Goal: Task Accomplishment & Management: Manage account settings

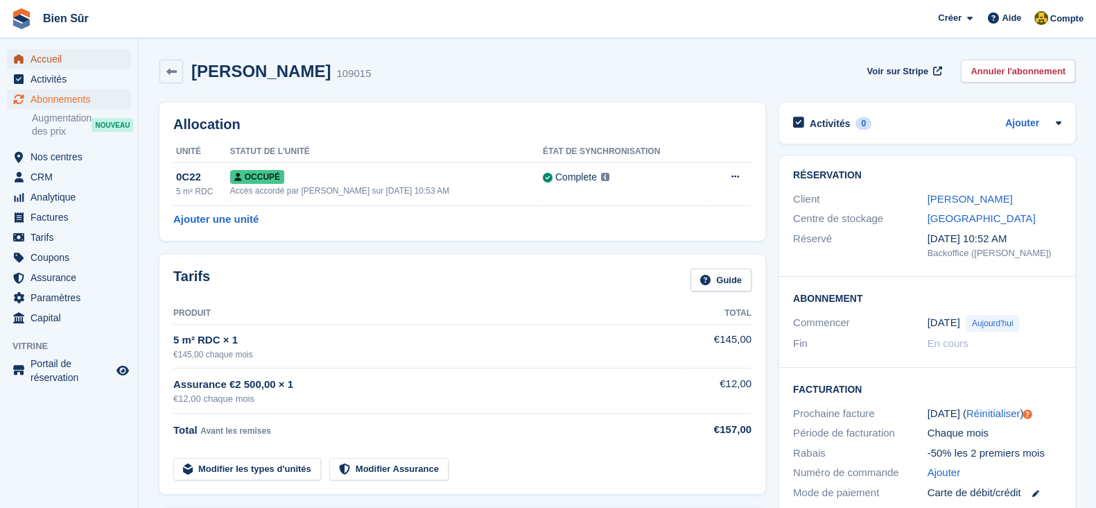
click at [62, 66] on span "Accueil" at bounding box center [72, 58] width 83 height 19
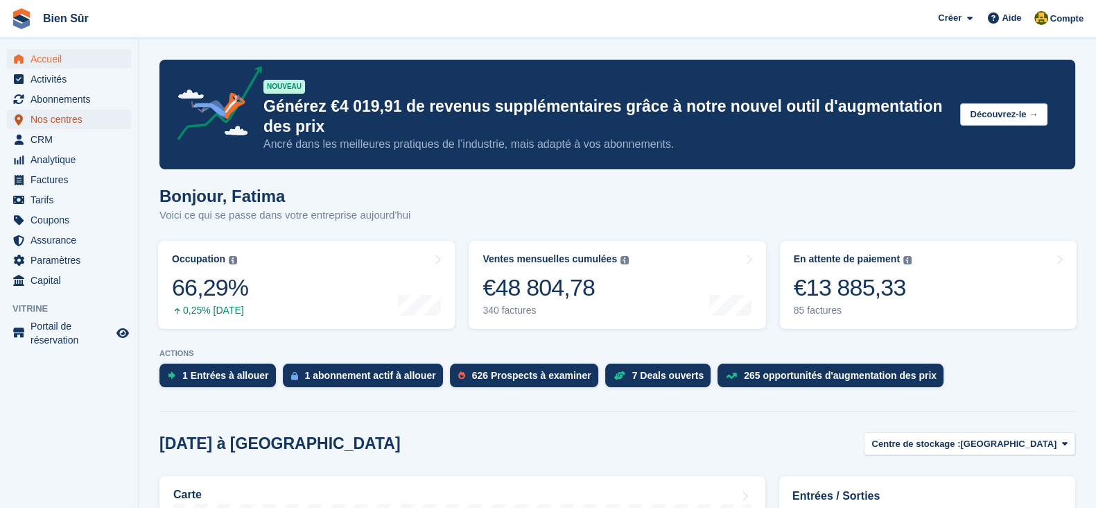
click at [51, 115] on span "Nos centres" at bounding box center [72, 119] width 83 height 19
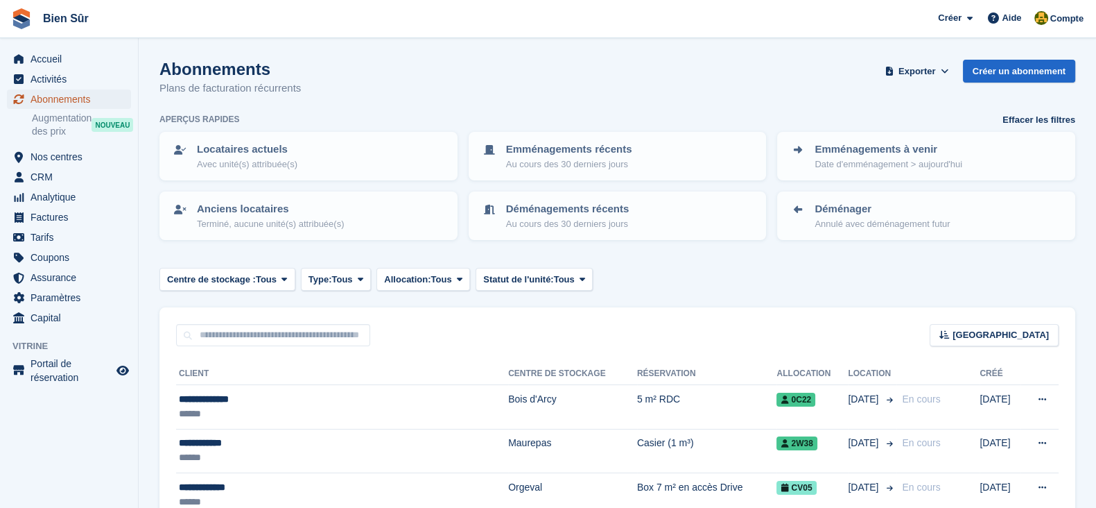
click at [71, 98] on span "Abonnements" at bounding box center [72, 98] width 83 height 19
click at [239, 320] on div "Trier Sort by Nom du client Date de création Date de début Date de fin Créé (le…" at bounding box center [617, 327] width 916 height 40
click at [237, 324] on input "text" at bounding box center [273, 335] width 194 height 23
paste input "**********"
type input "**********"
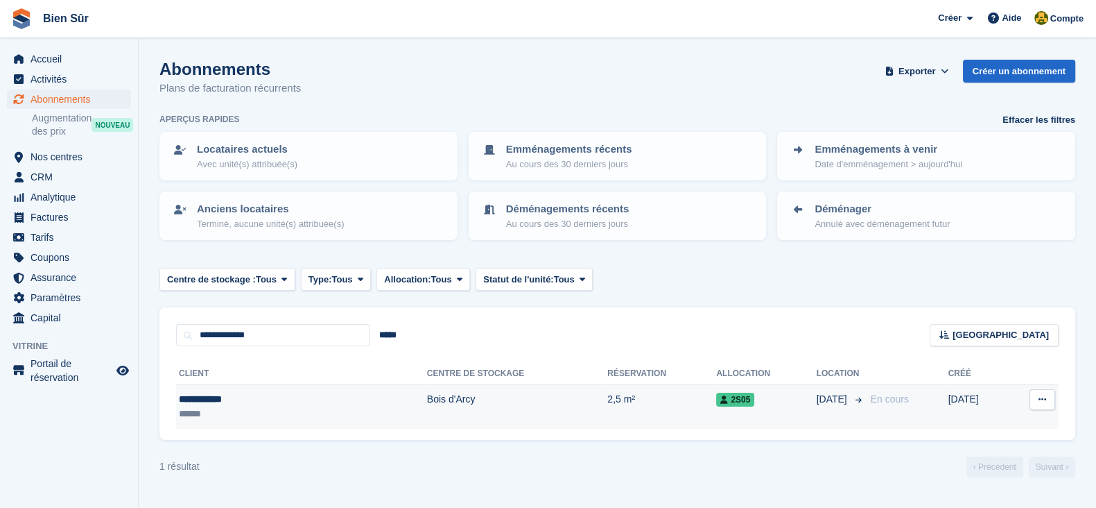
click at [305, 416] on div "******" at bounding box center [245, 413] width 132 height 15
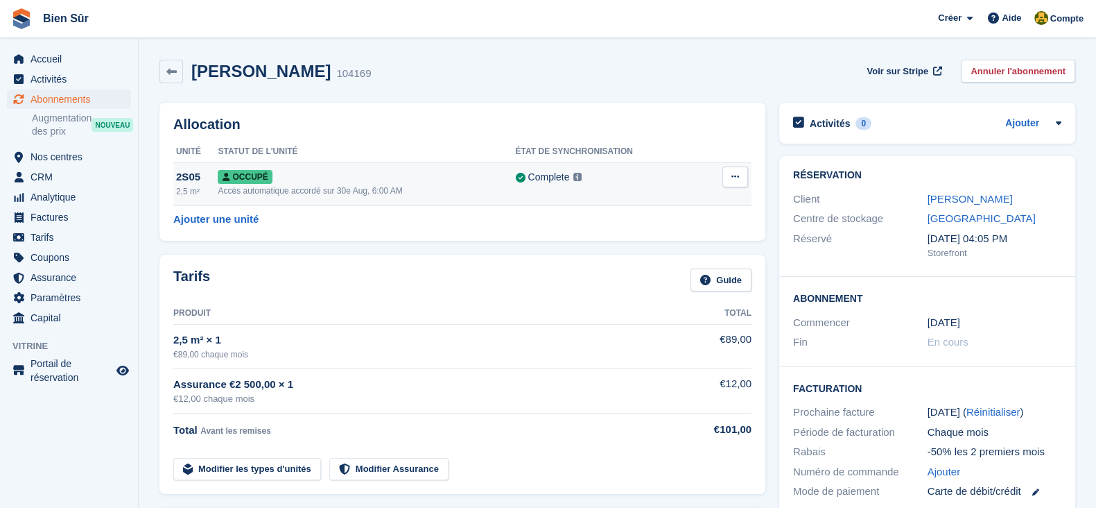
click at [749, 177] on td "Sur-verrouillage Désallouer" at bounding box center [727, 183] width 47 height 43
click at [736, 178] on icon at bounding box center [735, 176] width 8 height 9
click at [638, 238] on p "Désallouer" at bounding box center [681, 234] width 121 height 18
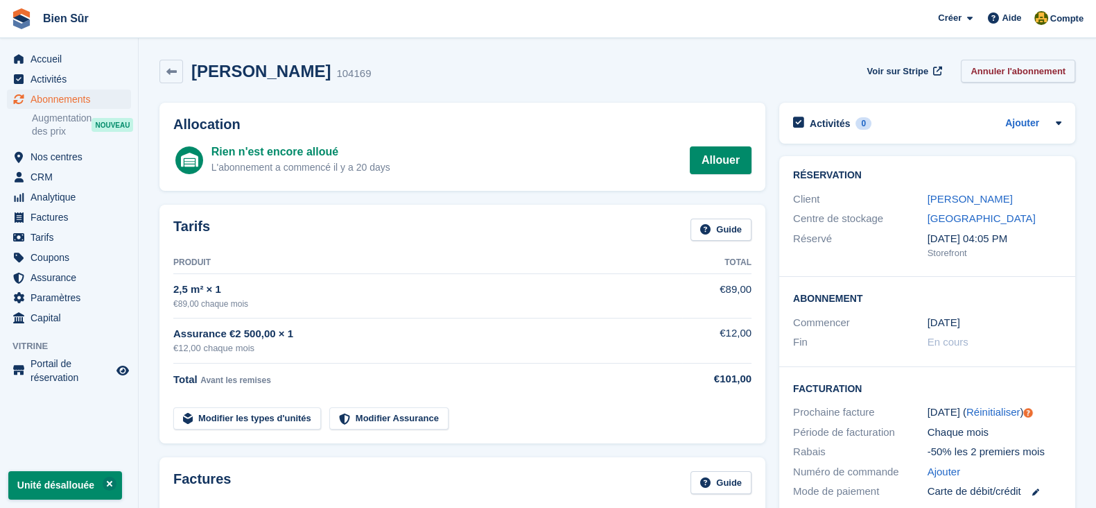
click at [1023, 79] on link "Annuler l'abonnement" at bounding box center [1018, 71] width 114 height 23
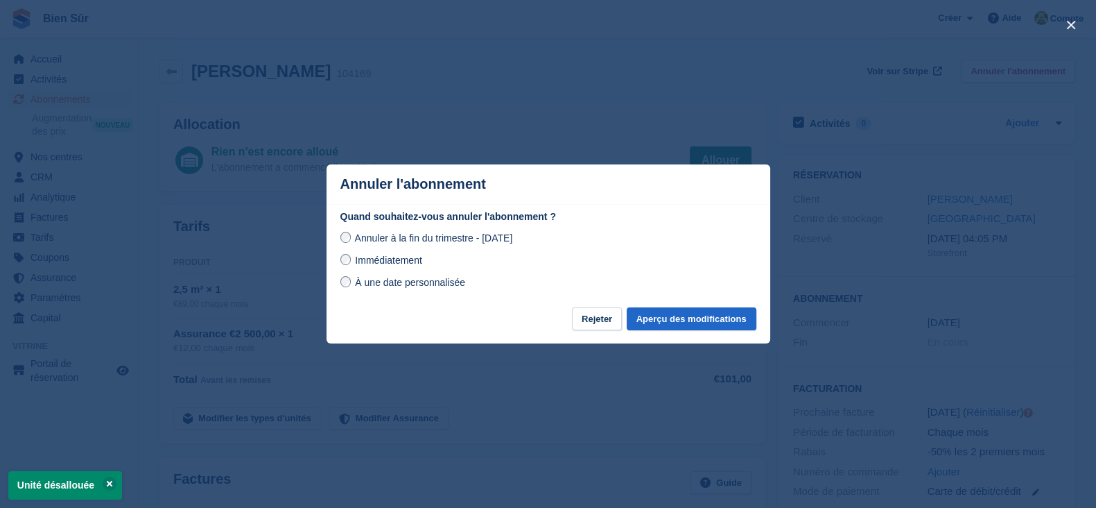
click at [385, 262] on span "Immédiatement" at bounding box center [388, 259] width 67 height 11
click at [676, 320] on button "Aperçu des modifications" at bounding box center [692, 318] width 130 height 23
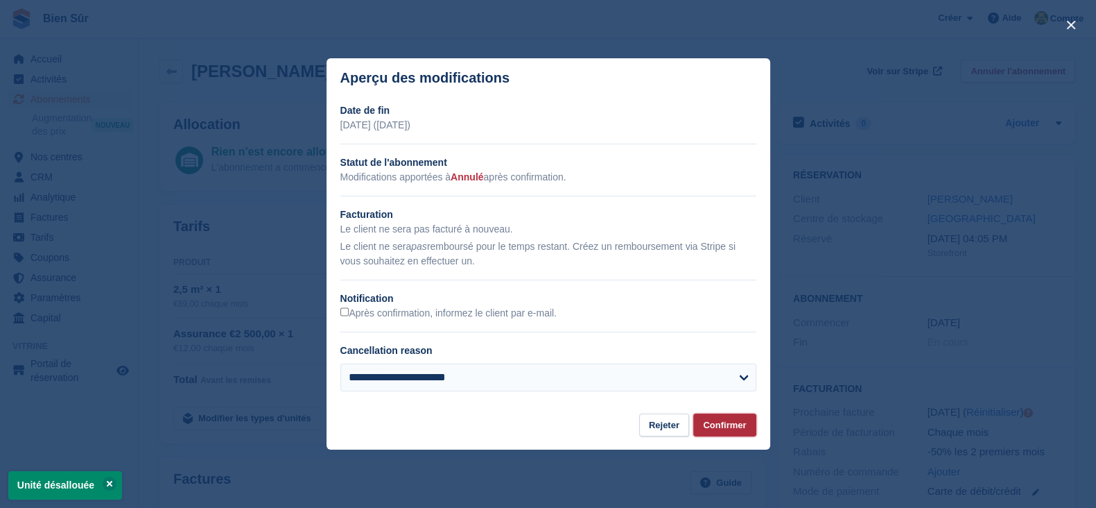
click at [745, 418] on button "Confirmer" at bounding box center [724, 424] width 62 height 23
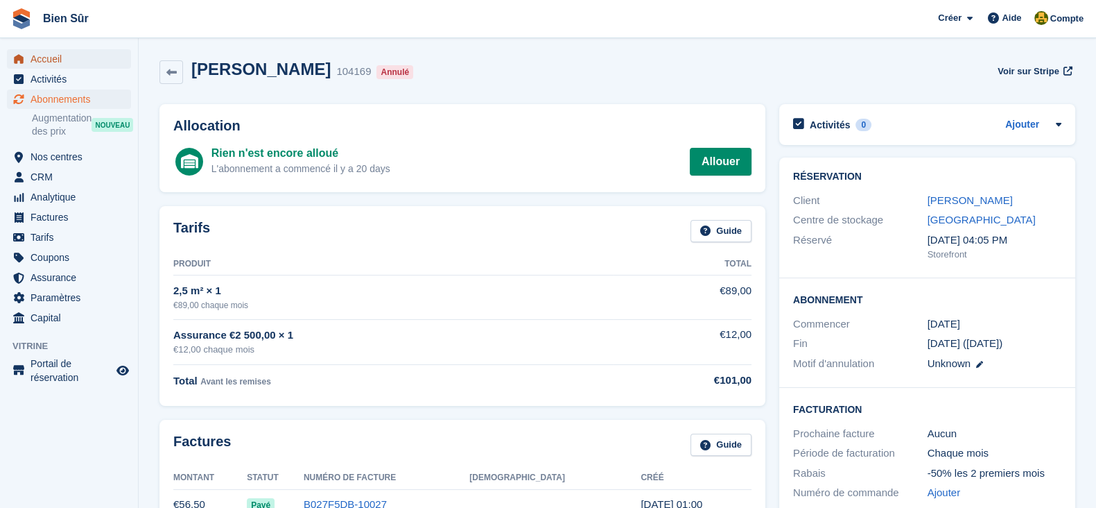
click at [52, 62] on span "Accueil" at bounding box center [72, 58] width 83 height 19
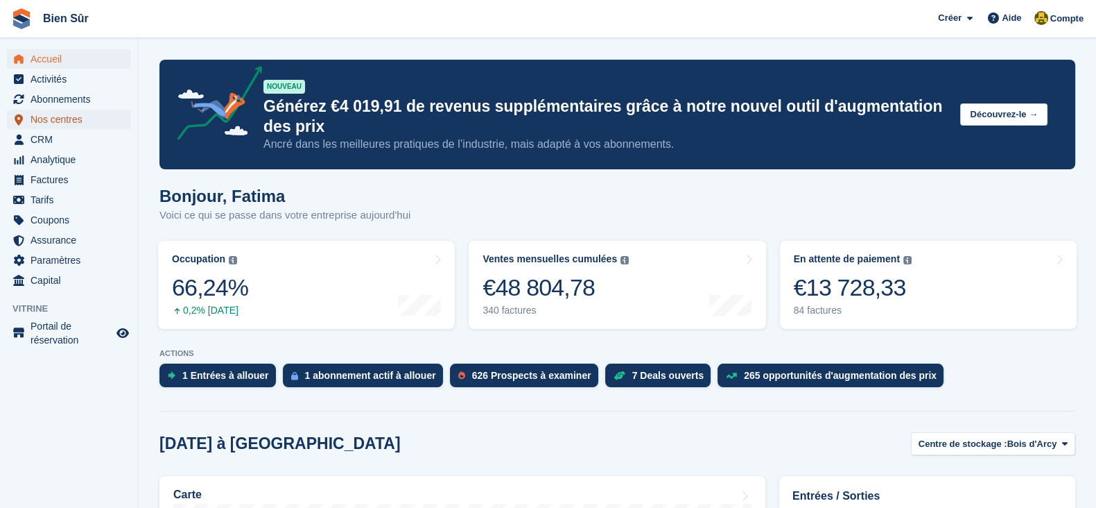
click at [76, 123] on span "Nos centres" at bounding box center [72, 119] width 83 height 19
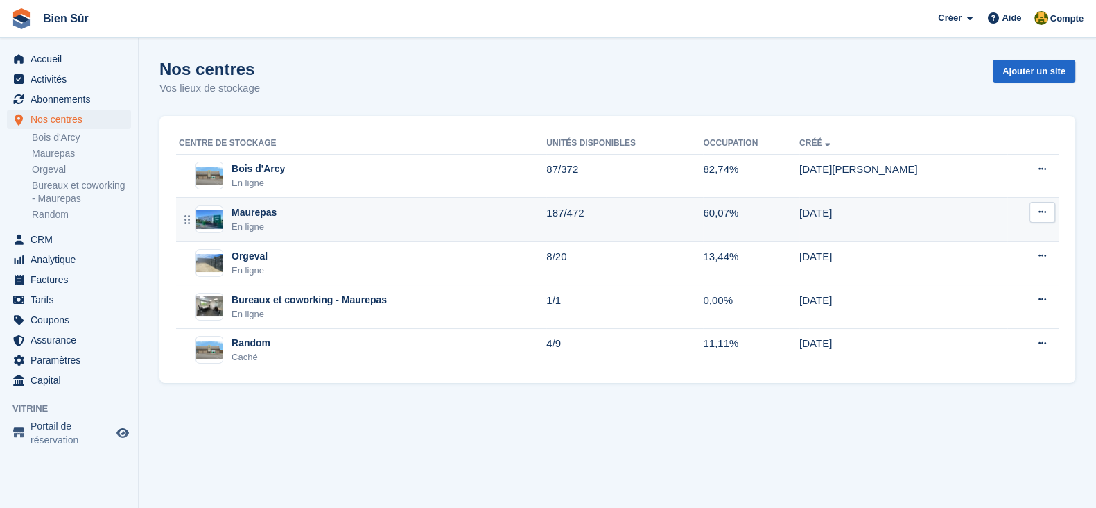
click at [270, 230] on div "En ligne" at bounding box center [254, 227] width 45 height 14
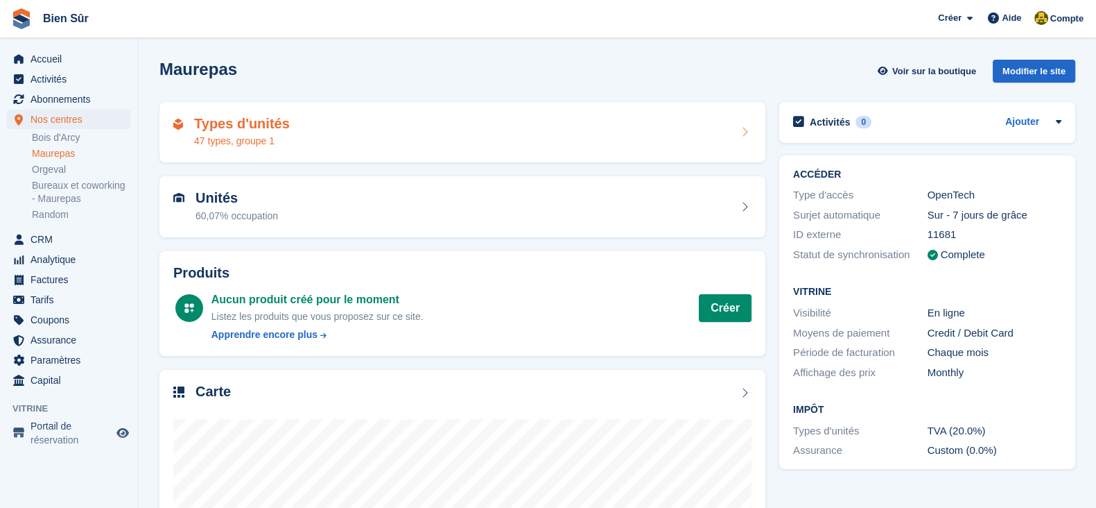
click at [262, 130] on h2 "Types d'unités" at bounding box center [242, 124] width 96 height 16
click at [234, 109] on div "Types d'unités 47 types, groupe 1" at bounding box center [462, 132] width 606 height 61
click at [251, 125] on h2 "Types d'unités" at bounding box center [242, 124] width 96 height 16
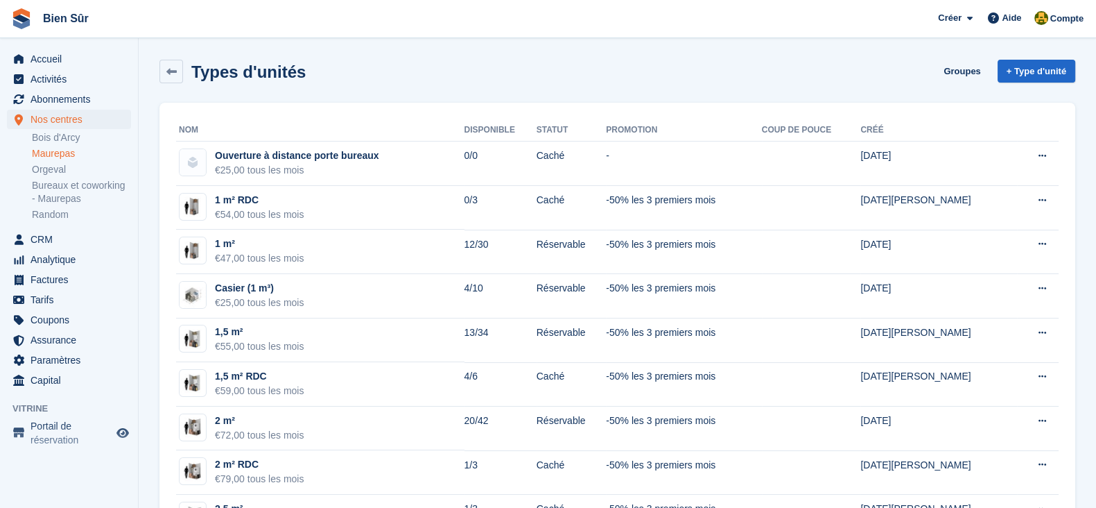
click at [51, 39] on aside "Accueil Activités Abonnements Abonnements Abonnements Augmentation des prix NOU…" at bounding box center [69, 257] width 138 height 438
click at [46, 53] on span "Accueil" at bounding box center [72, 58] width 83 height 19
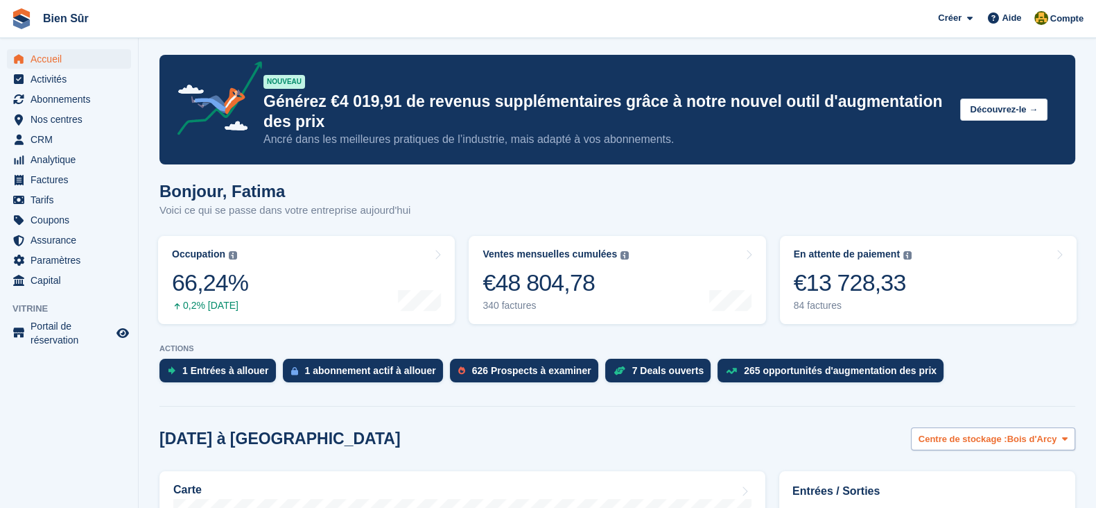
scroll to position [173, 0]
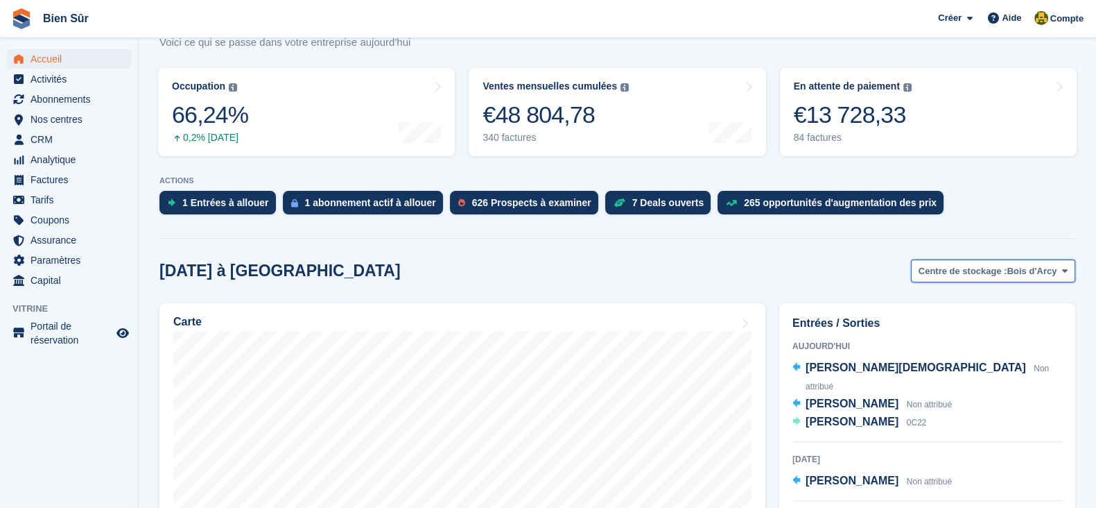
click at [1006, 264] on span "Centre de stockage :" at bounding box center [963, 271] width 89 height 14
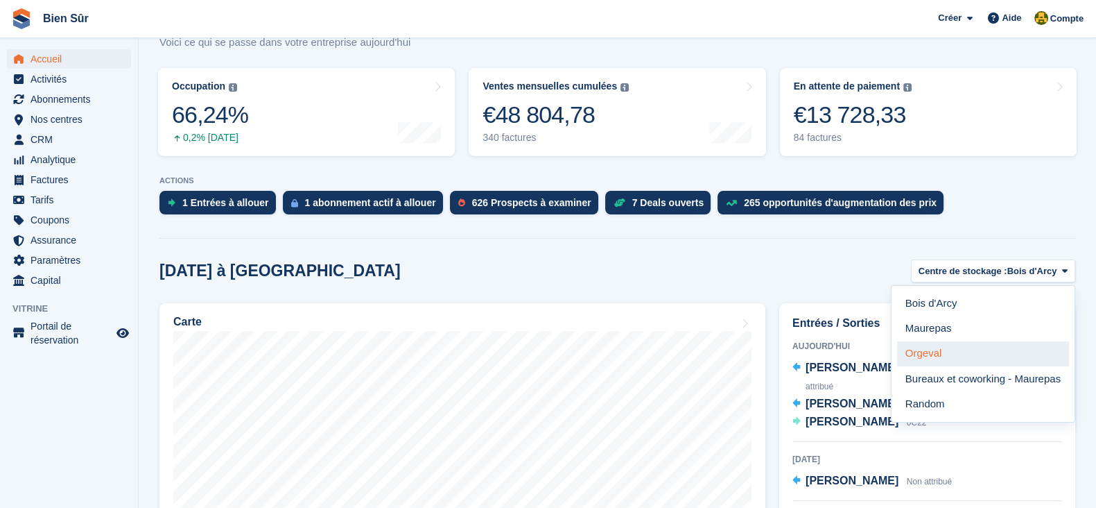
click at [936, 348] on link "Orgeval" at bounding box center [983, 353] width 172 height 25
click at [934, 352] on link "Orgeval" at bounding box center [983, 353] width 172 height 25
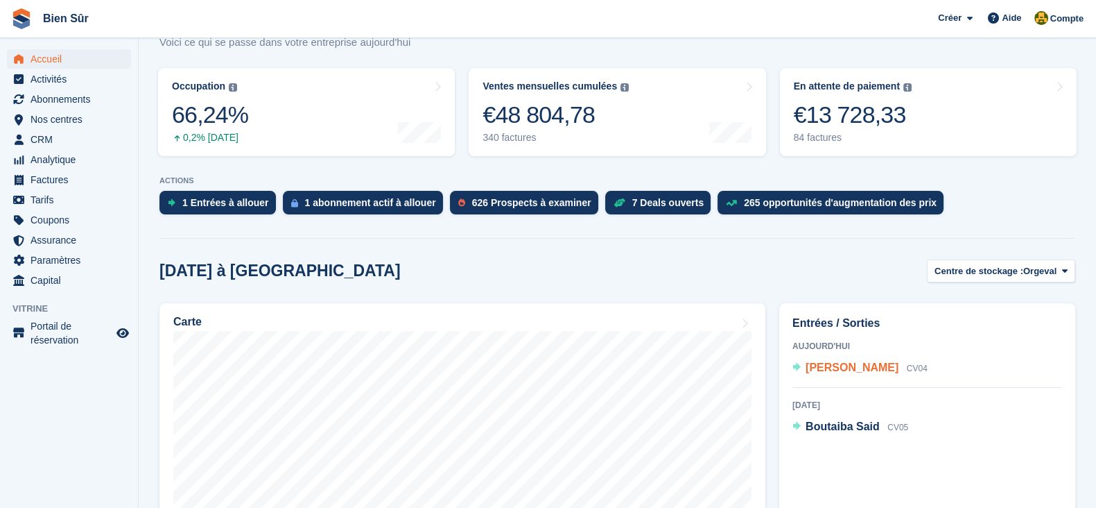
click at [860, 367] on span "[PERSON_NAME]" at bounding box center [852, 367] width 93 height 12
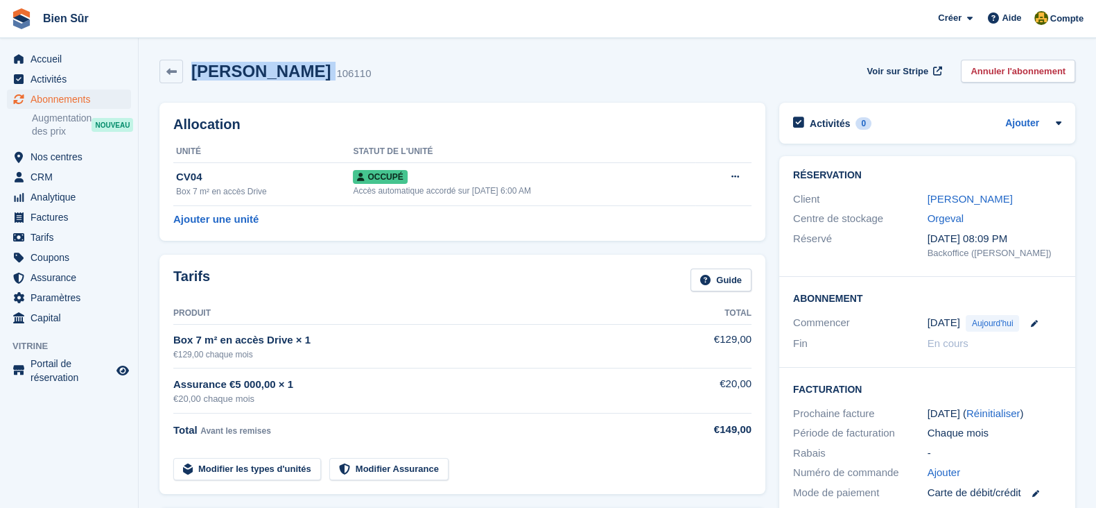
click at [272, 71] on h2 "[PERSON_NAME]" at bounding box center [260, 71] width 139 height 19
